Goal: Register for event/course

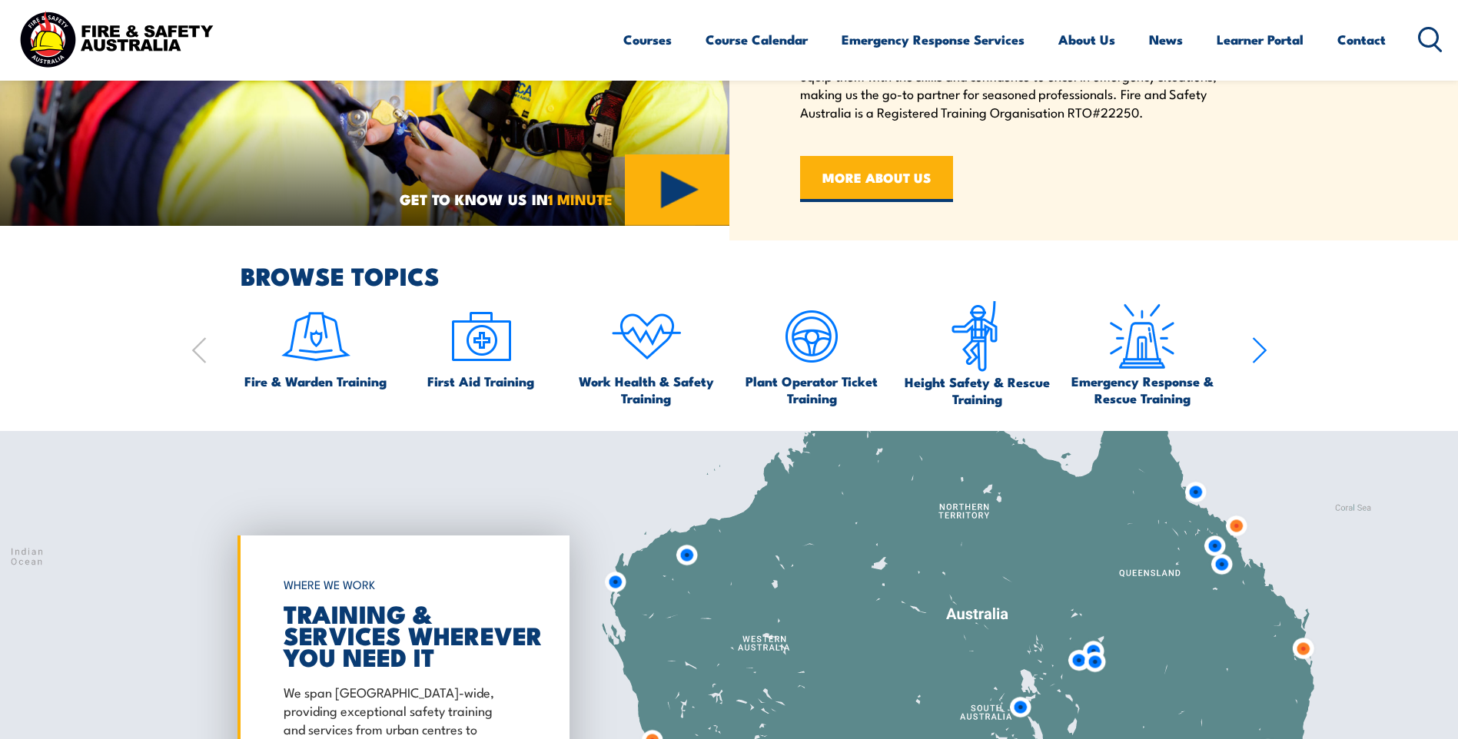
scroll to position [922, 0]
click at [1251, 352] on div "Fire & Warden Training First Aid Training Work Health & Safety Training Plant O…" at bounding box center [729, 353] width 1076 height 107
click at [1262, 352] on icon "button" at bounding box center [1259, 349] width 12 height 25
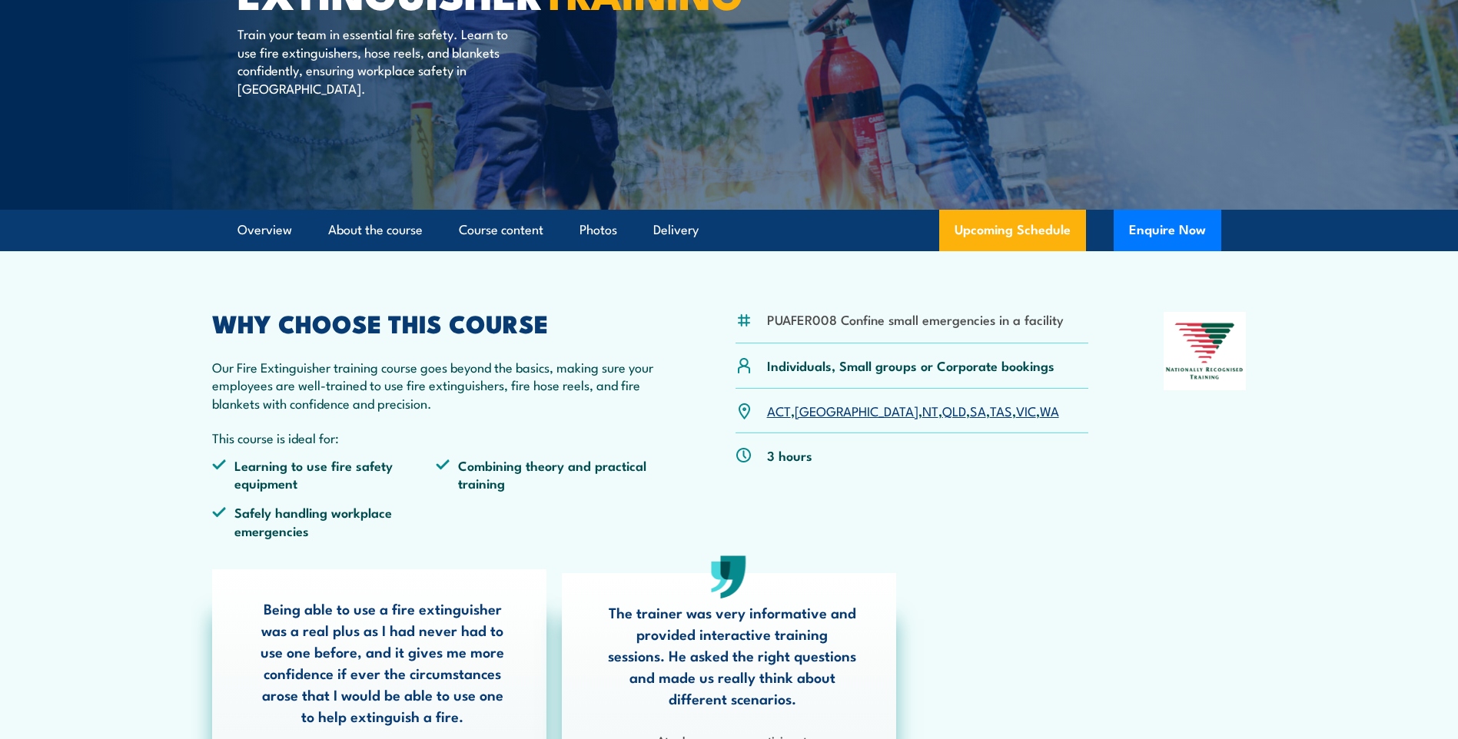
click at [922, 413] on link "NT" at bounding box center [930, 410] width 16 height 18
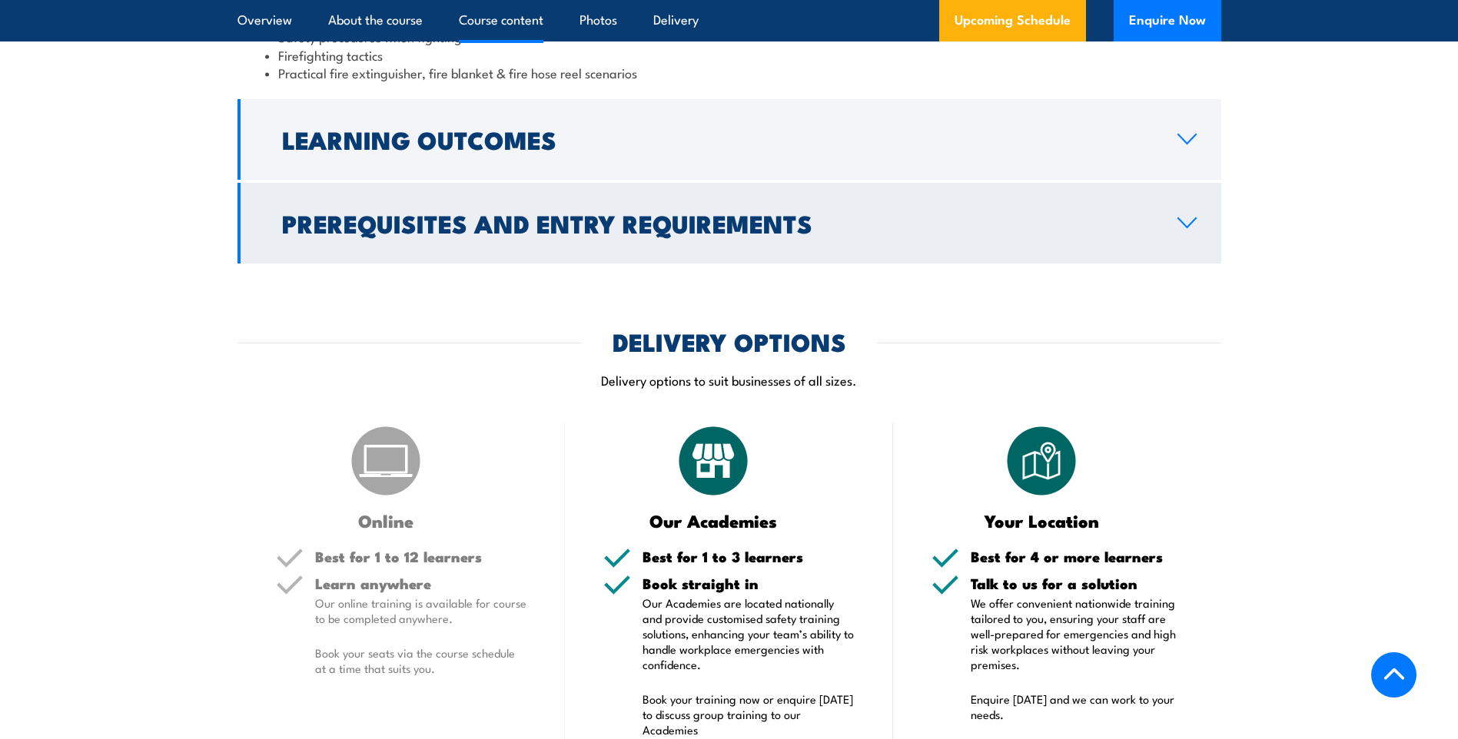
scroll to position [1503, 0]
